Goal: Information Seeking & Learning: Learn about a topic

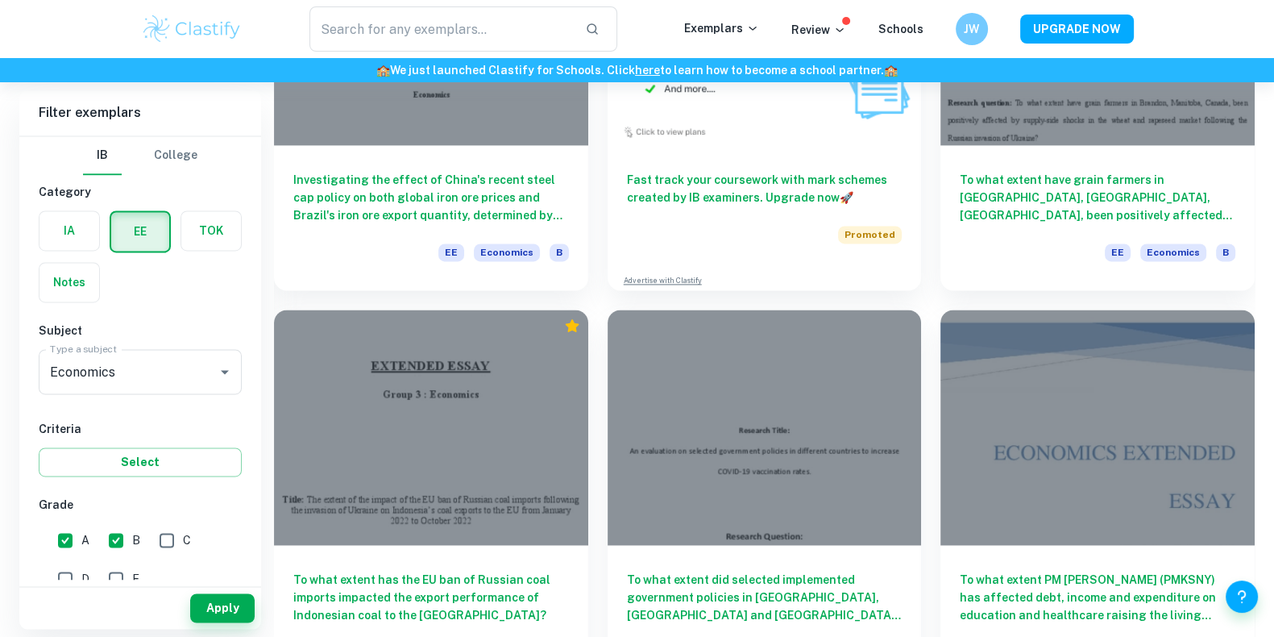
scroll to position [3097, 0]
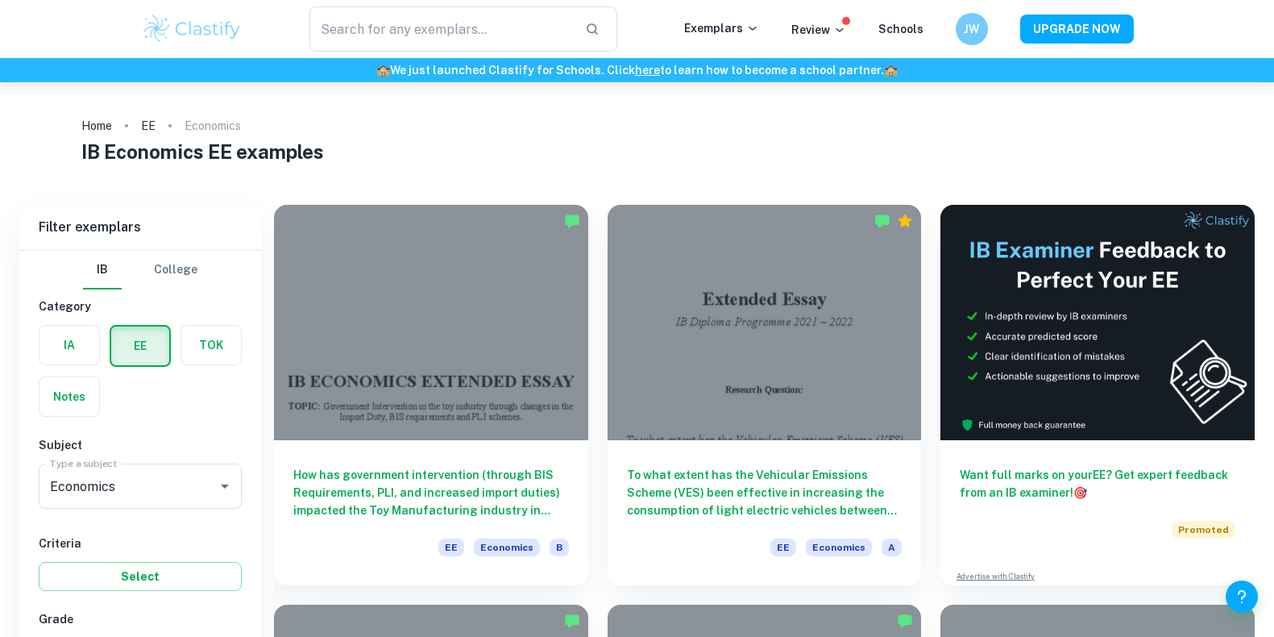
scroll to position [226, 0]
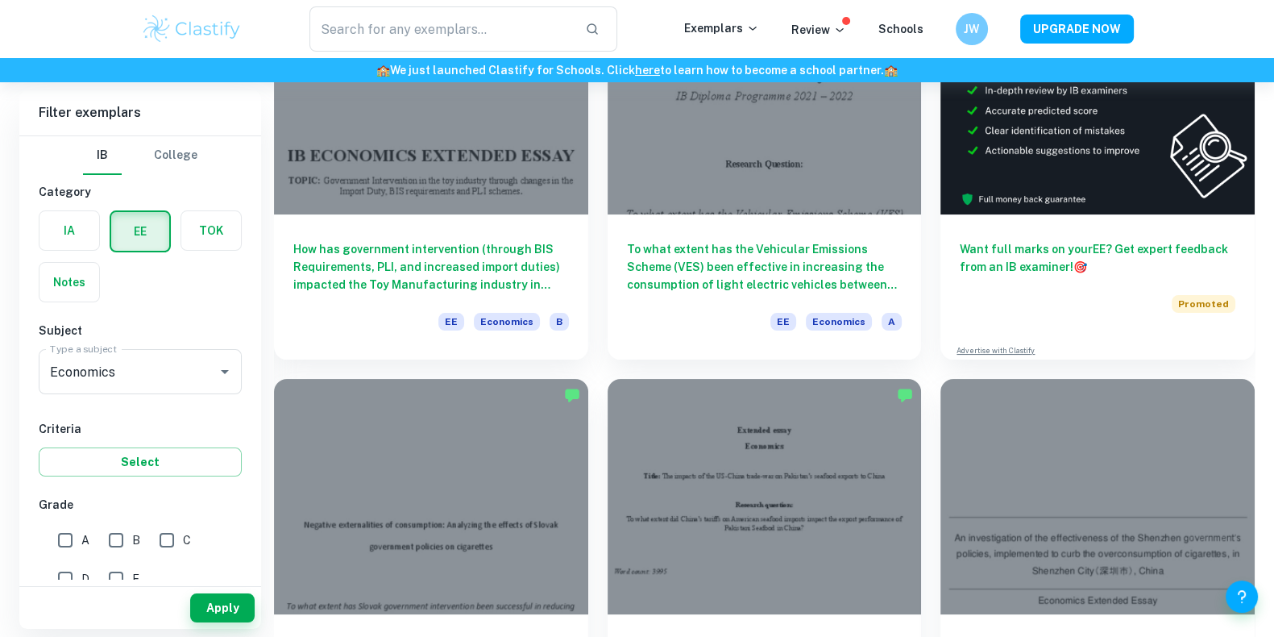
checkbox input "true"
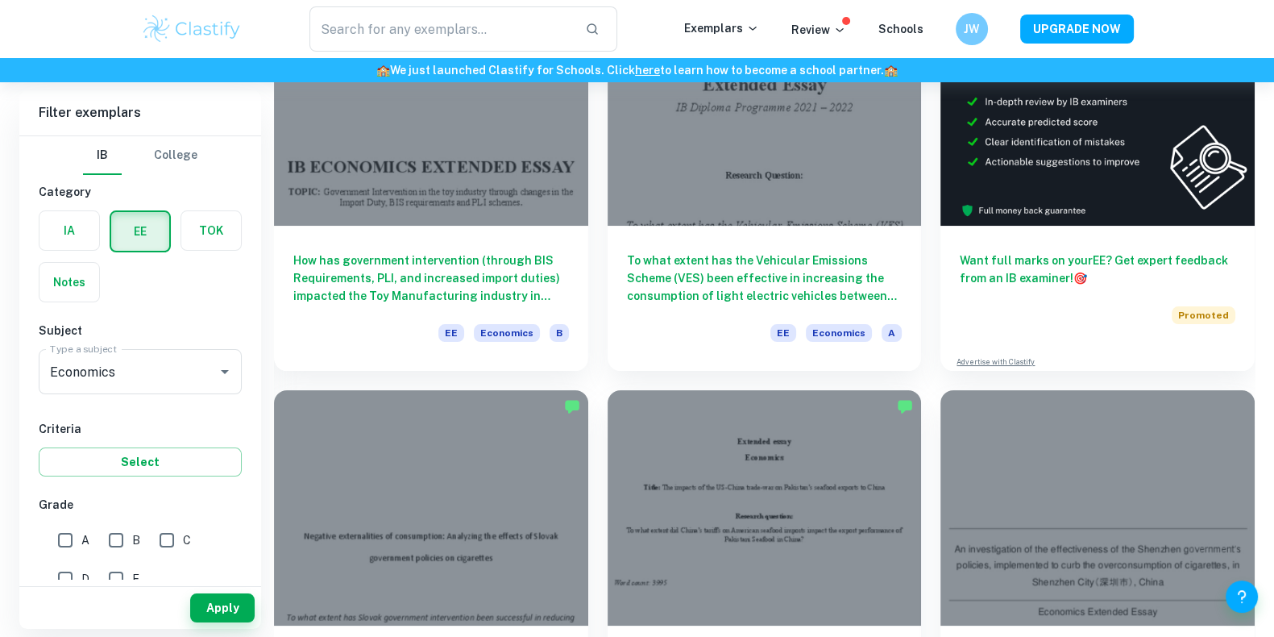
scroll to position [213, 0]
